Goal: Task Accomplishment & Management: Manage account settings

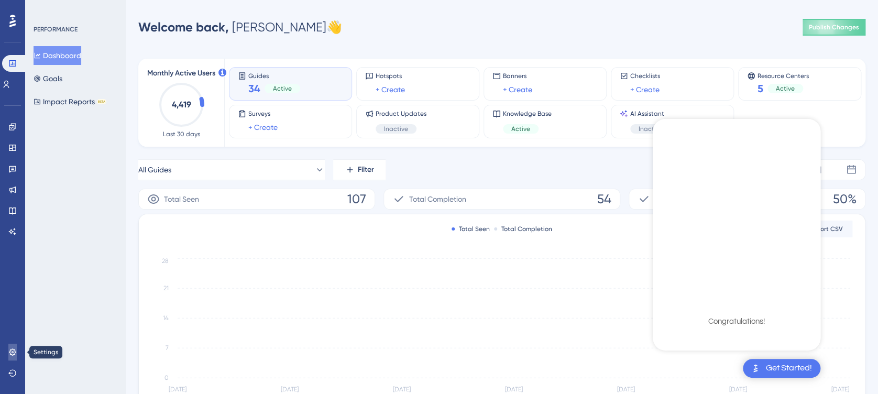
click at [13, 346] on link at bounding box center [12, 352] width 8 height 17
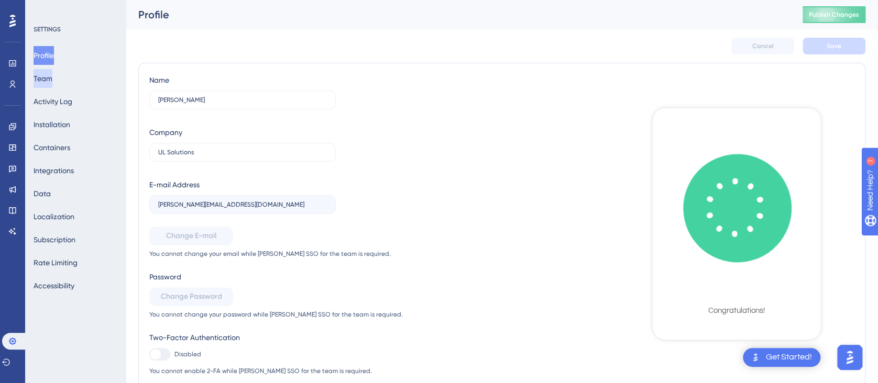
click at [52, 81] on button "Team" at bounding box center [43, 78] width 19 height 19
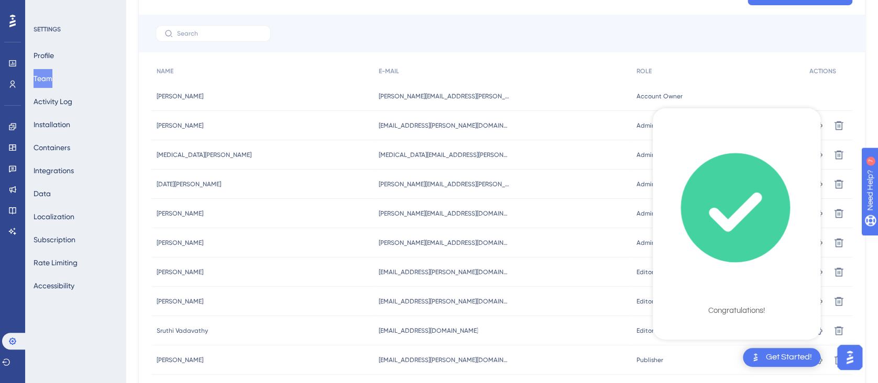
scroll to position [164, 0]
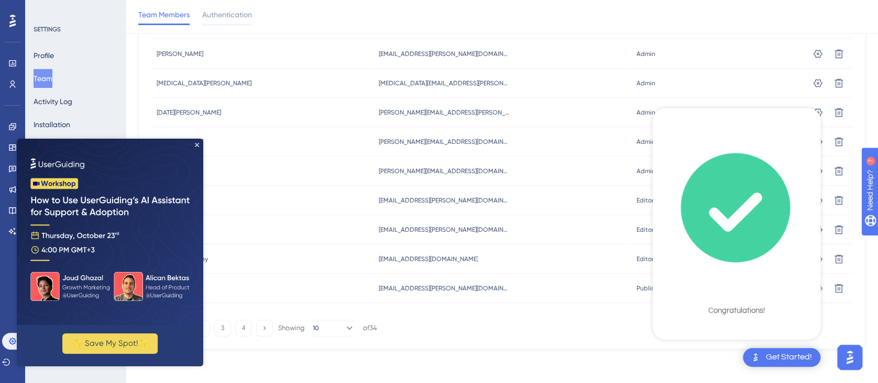
click at [193, 147] on img at bounding box center [110, 232] width 186 height 186
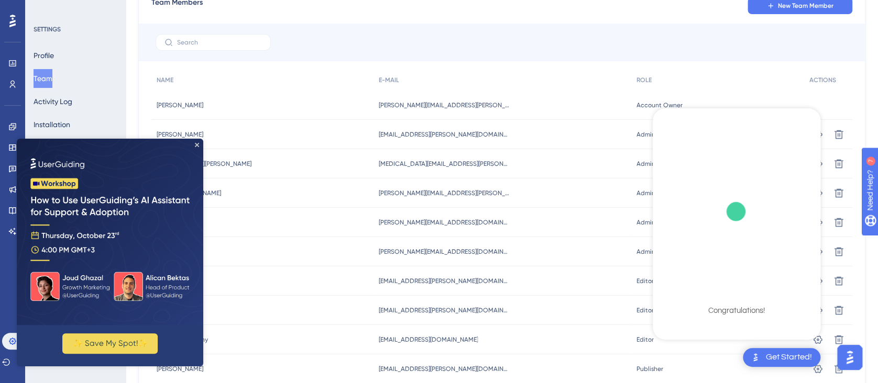
scroll to position [0, 0]
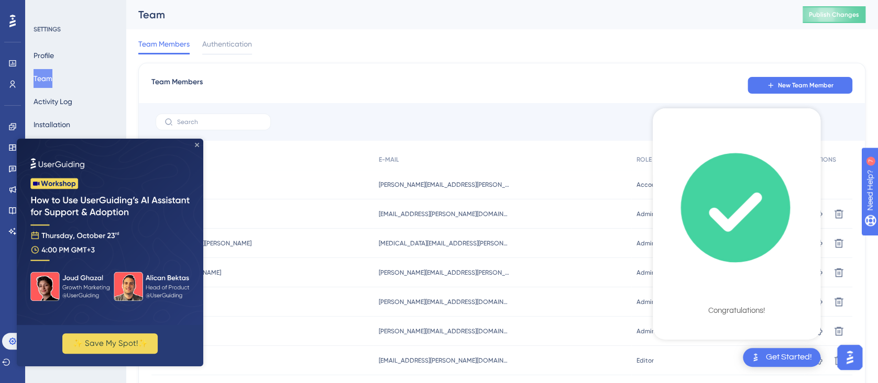
click at [196, 145] on icon "Close Preview" at bounding box center [197, 145] width 4 height 4
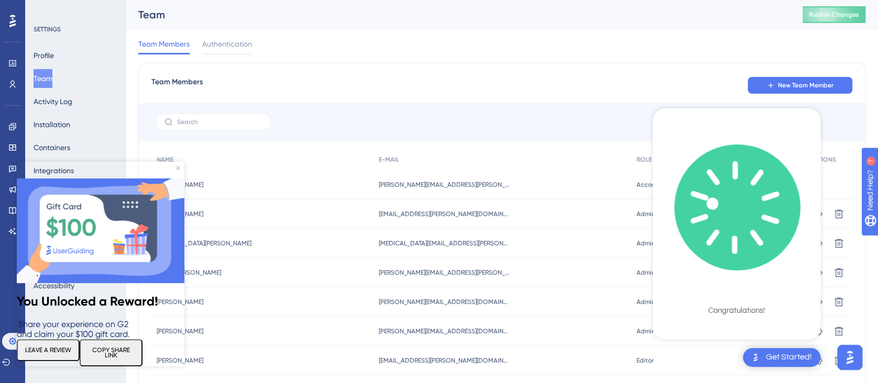
click at [184, 162] on html "You Unlocked a Reward! Share your experience on G2 and claim your $100 gift car…" at bounding box center [101, 264] width 168 height 205
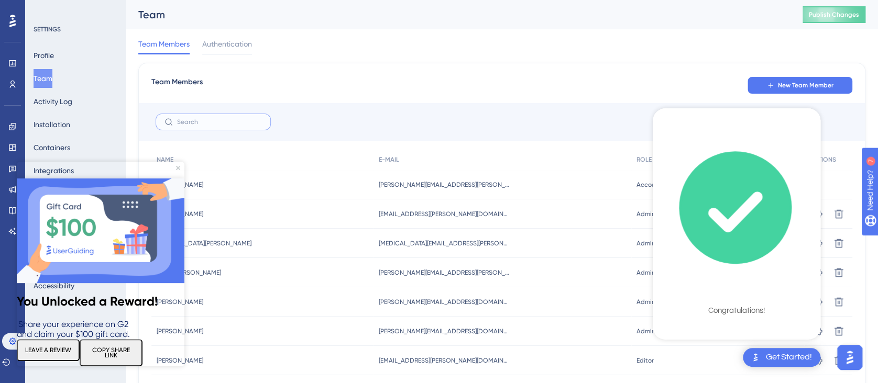
click at [199, 120] on input "text" at bounding box center [219, 121] width 85 height 7
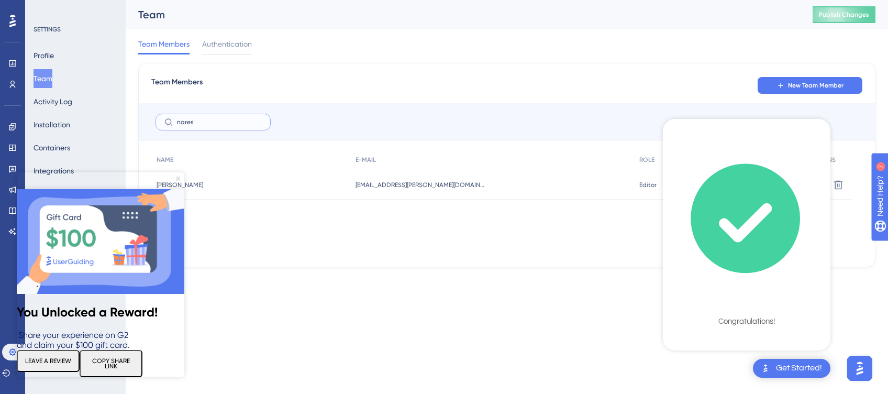
type input "nares"
click at [178, 178] on icon "Close Preview" at bounding box center [178, 179] width 4 height 4
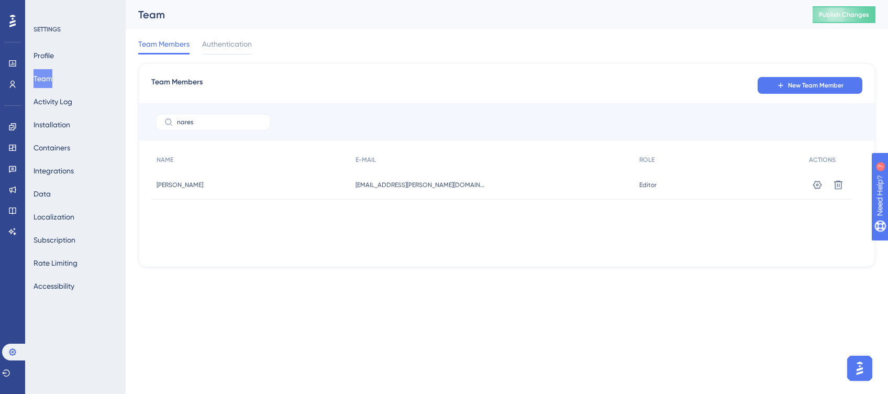
click at [389, 301] on html "Performance Users Engagement Widgets Feedback Product Updates Knowledge Base AI…" at bounding box center [444, 150] width 888 height 301
